Goal: Obtain resource: Obtain resource

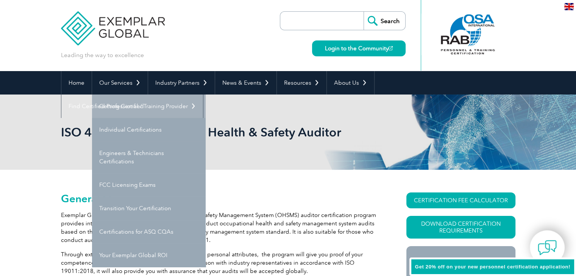
click at [129, 107] on link "Getting Certified" at bounding box center [149, 106] width 114 height 23
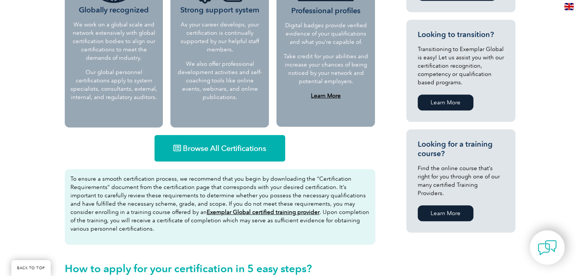
scroll to position [395, 0]
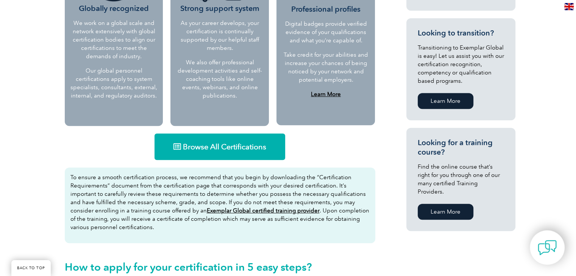
click at [244, 143] on span "Browse All Certifications" at bounding box center [224, 147] width 83 height 8
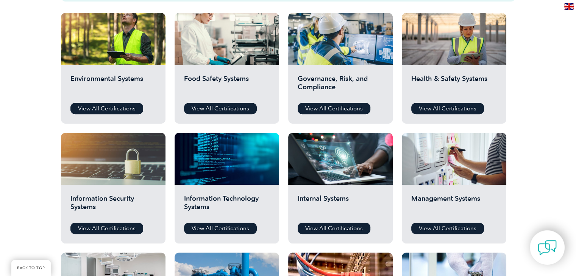
scroll to position [277, 0]
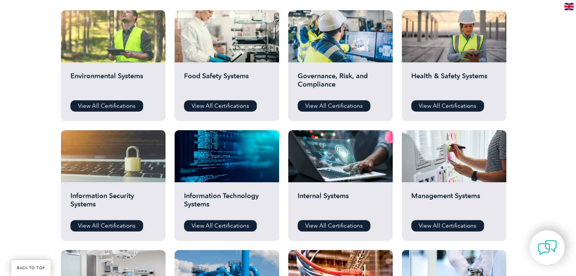
click at [95, 50] on div at bounding box center [113, 36] width 105 height 52
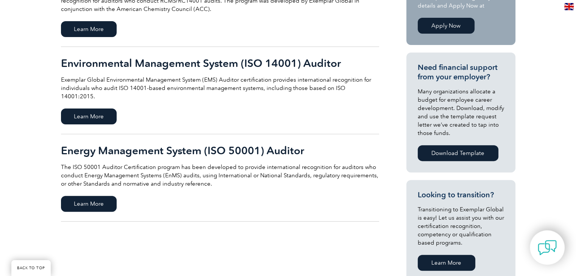
scroll to position [228, 0]
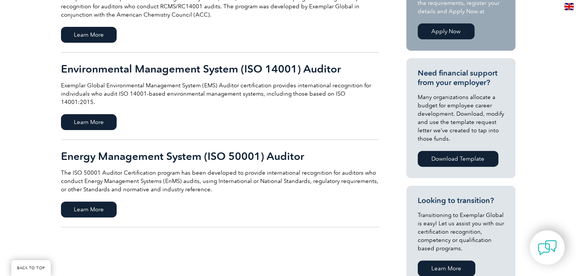
click at [268, 68] on h2 "Environmental Management System (ISO 14001) Auditor" at bounding box center [220, 69] width 318 height 12
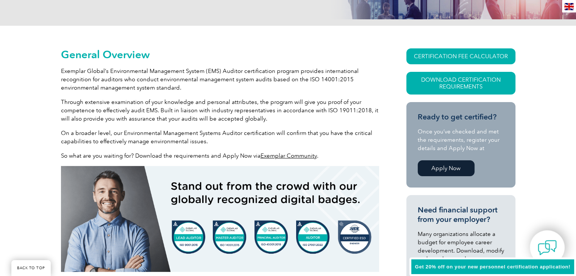
scroll to position [172, 0]
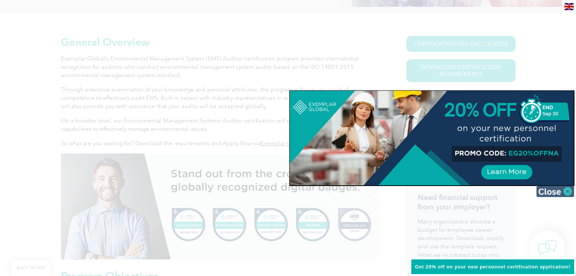
click at [570, 188] on img at bounding box center [555, 191] width 38 height 11
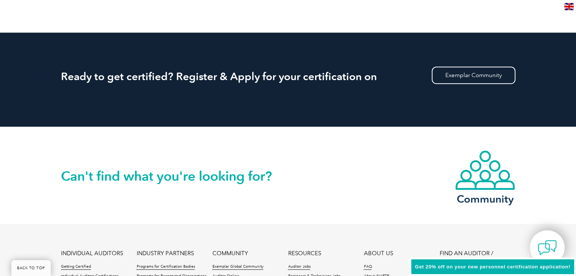
scroll to position [968, 0]
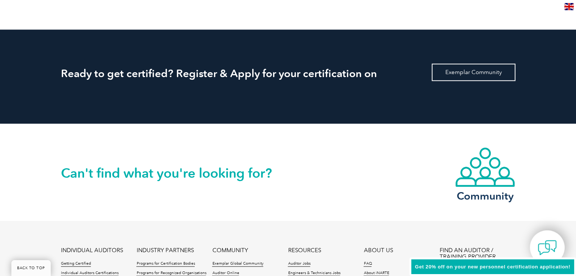
click at [477, 70] on link "Exemplar Community" at bounding box center [474, 72] width 84 height 17
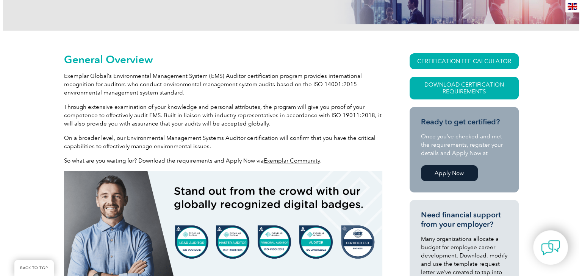
scroll to position [156, 0]
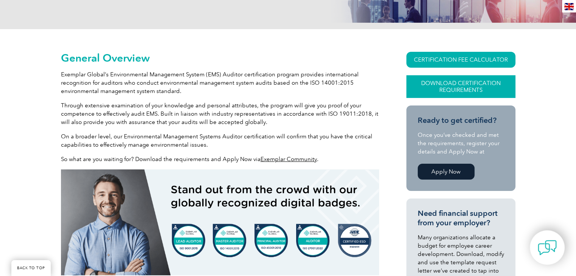
click at [450, 85] on link "Download Certification Requirements" at bounding box center [460, 86] width 109 height 23
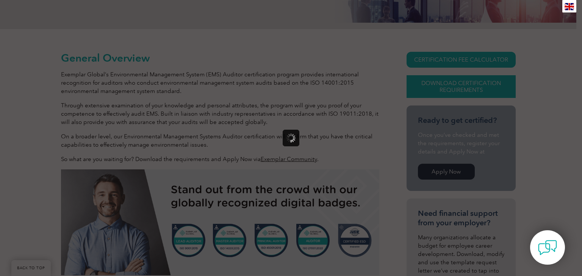
scroll to position [0, 0]
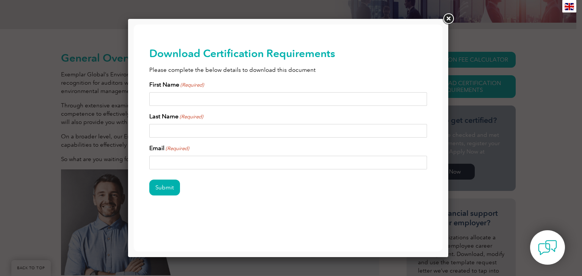
click at [227, 104] on input "First Name (Required)" at bounding box center [288, 99] width 278 height 14
type input "Mark"
click at [188, 128] on input "Last Name (Required)" at bounding box center [288, 131] width 278 height 14
type input "Otto"
click at [180, 161] on input "Email (Required)" at bounding box center [288, 163] width 278 height 14
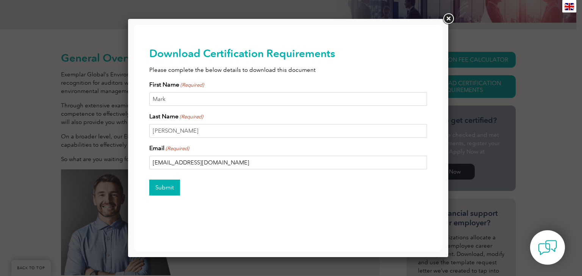
type input "ottomark1966@gmail.com"
click at [166, 188] on input "Submit" at bounding box center [164, 188] width 31 height 16
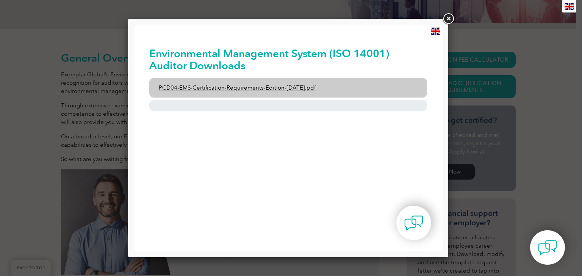
click at [285, 87] on link "PCD04-EMS-Certification-Requirements-Edition-2-April-2022.pdf" at bounding box center [288, 88] width 278 height 20
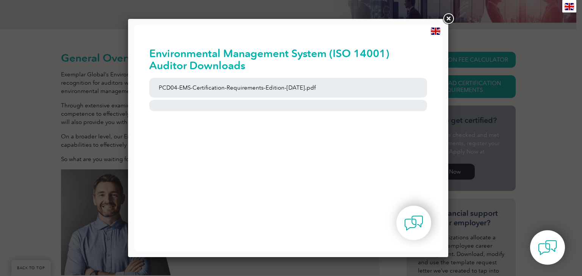
click at [450, 21] on link at bounding box center [448, 19] width 14 height 14
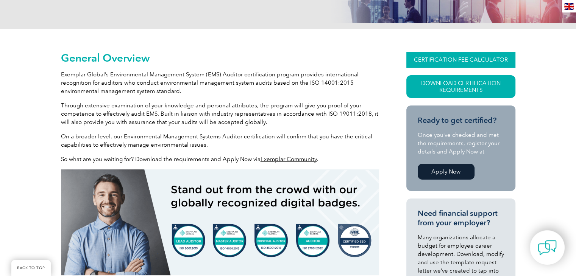
click at [468, 57] on link "CERTIFICATION FEE CALCULATOR" at bounding box center [460, 60] width 109 height 16
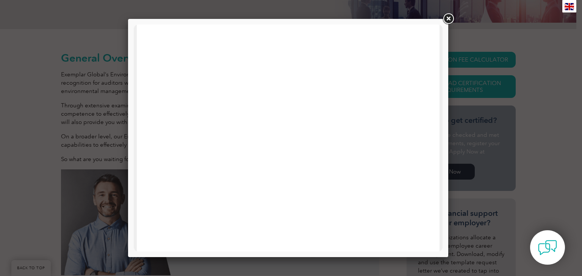
click at [450, 19] on link at bounding box center [448, 19] width 14 height 14
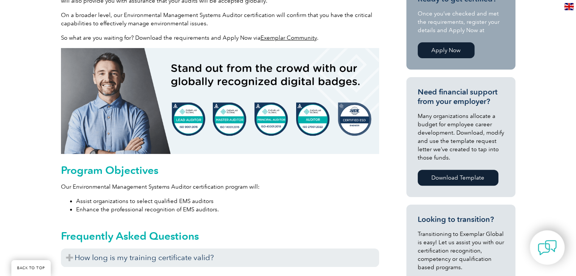
scroll to position [52, 0]
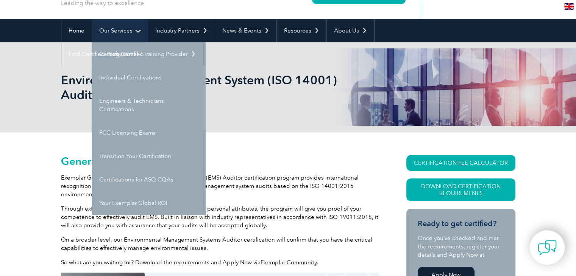
click at [135, 31] on link "Our Services" at bounding box center [120, 30] width 56 height 23
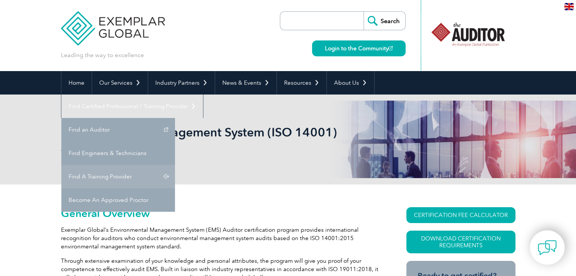
click at [175, 165] on link "Find A Training Provider" at bounding box center [118, 176] width 114 height 23
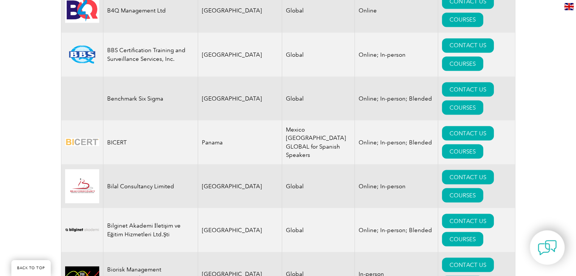
scroll to position [1401, 0]
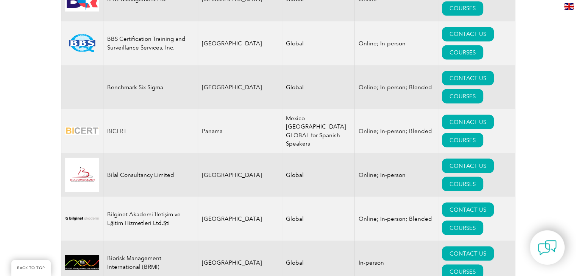
drag, startPoint x: 576, startPoint y: 9, endPoint x: 577, endPoint y: 50, distance: 41.3
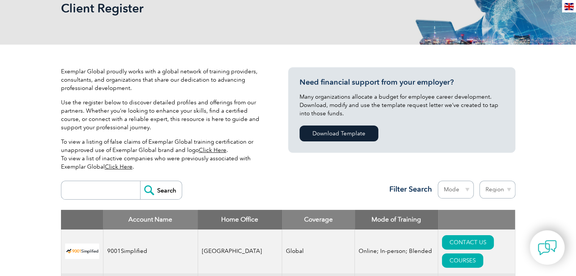
scroll to position [0, 0]
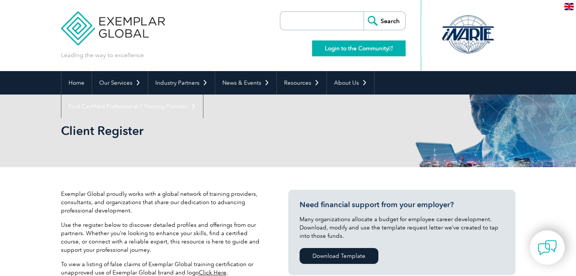
click at [345, 47] on link "Login to the Community" at bounding box center [359, 49] width 94 height 16
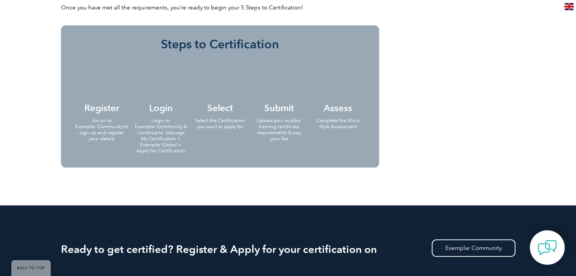
scroll to position [793, 0]
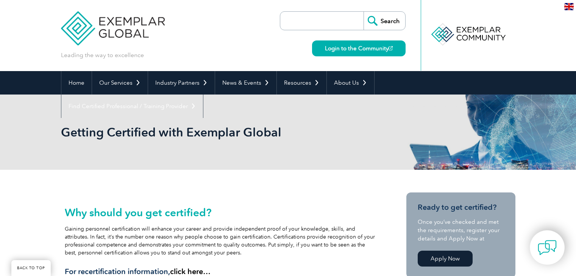
scroll to position [395, 0]
